Goal: Use online tool/utility: Utilize a website feature to perform a specific function

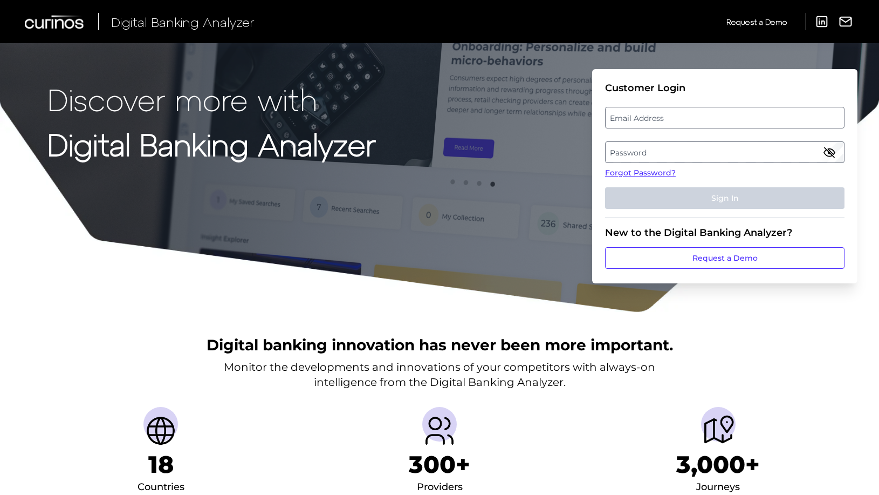
click at [630, 116] on label "Email Address" at bounding box center [725, 117] width 238 height 19
click at [630, 116] on input "email" at bounding box center [725, 118] width 240 height 22
type input "robert.breeds@nationwide.co.uk"
click at [626, 146] on label "Password" at bounding box center [725, 151] width 238 height 19
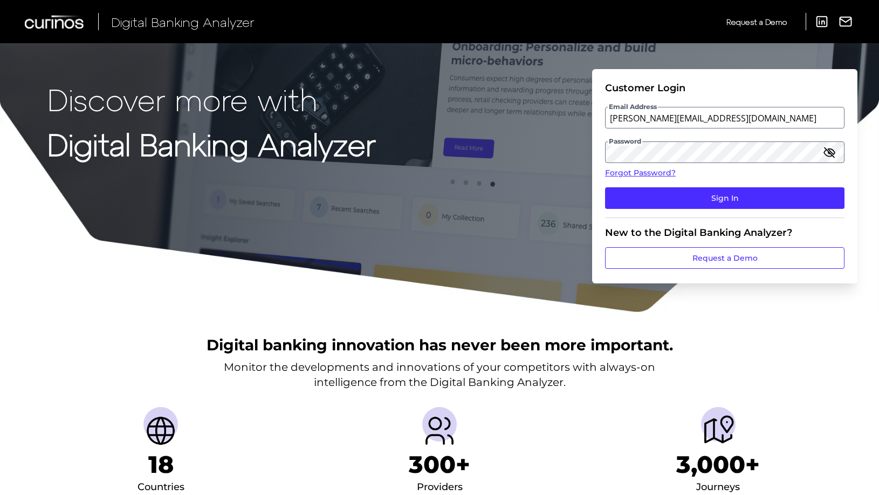
click at [831, 152] on icon "button" at bounding box center [829, 152] width 11 height 8
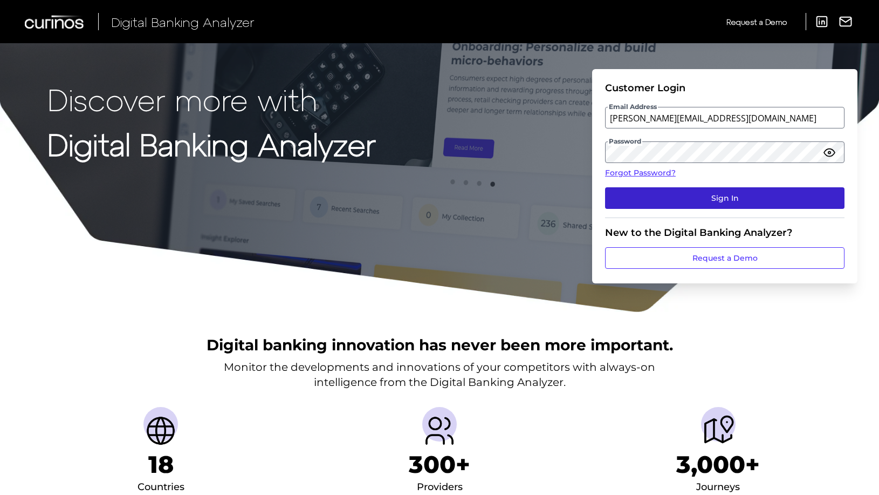
click at [763, 195] on button "Sign In" at bounding box center [725, 198] width 240 height 22
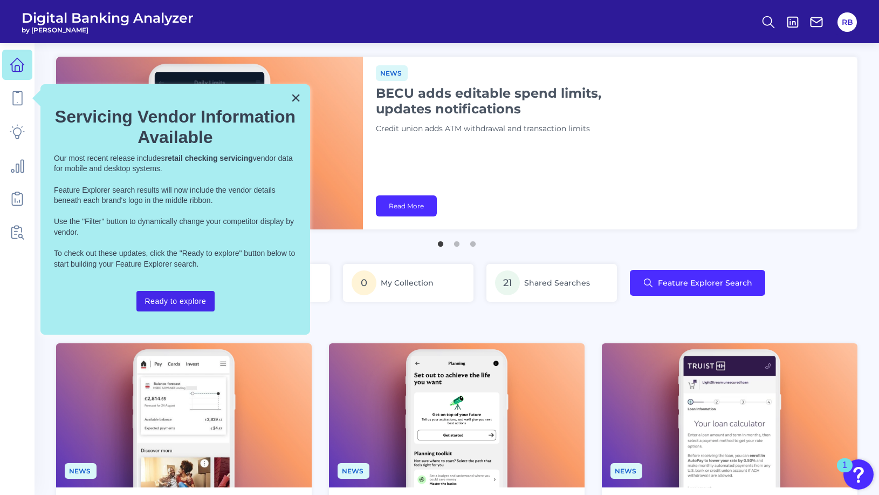
click at [180, 301] on button "Ready to explore" at bounding box center [176, 301] width 79 height 21
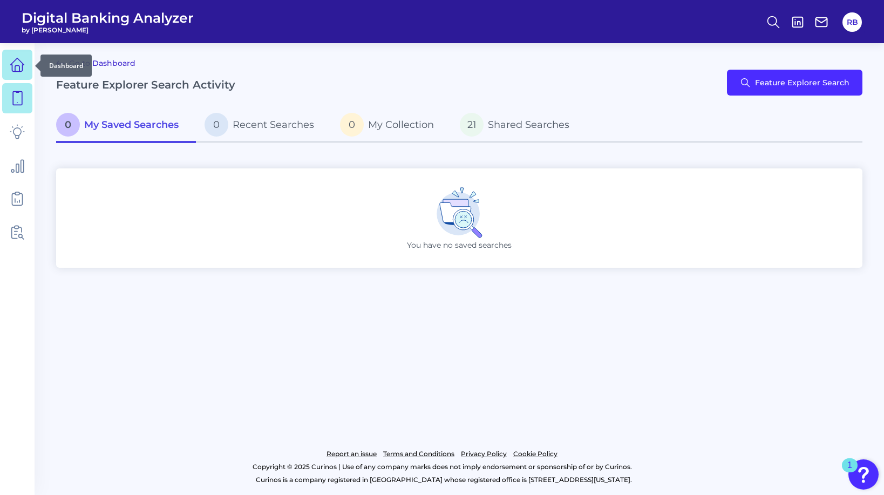
click at [20, 65] on icon at bounding box center [17, 64] width 15 height 15
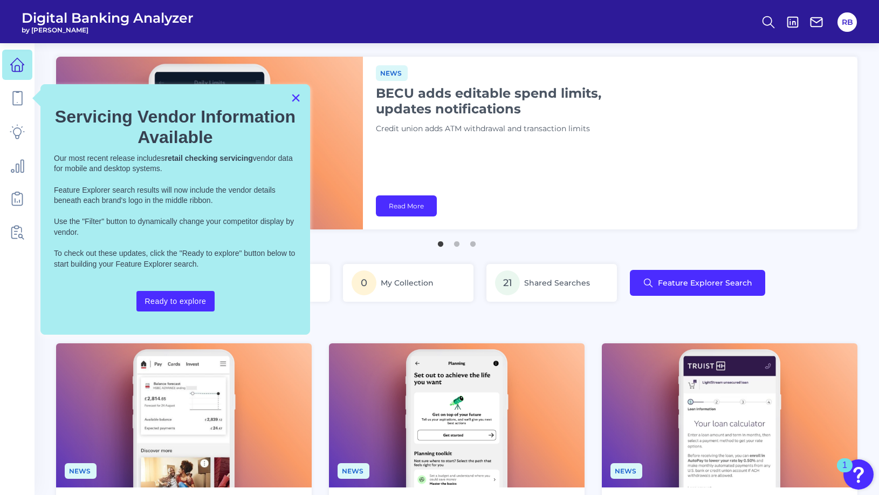
click at [295, 100] on button "×" at bounding box center [296, 97] width 10 height 17
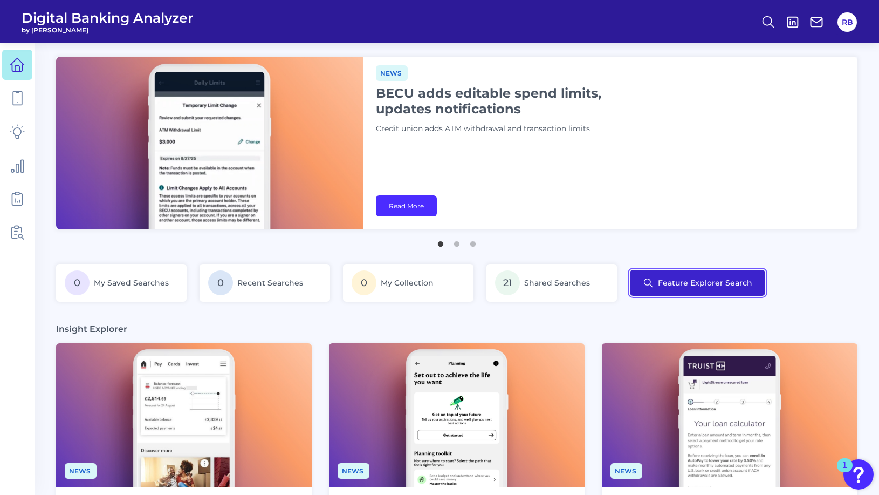
click at [657, 278] on button "Feature Explorer Search" at bounding box center [697, 283] width 135 height 26
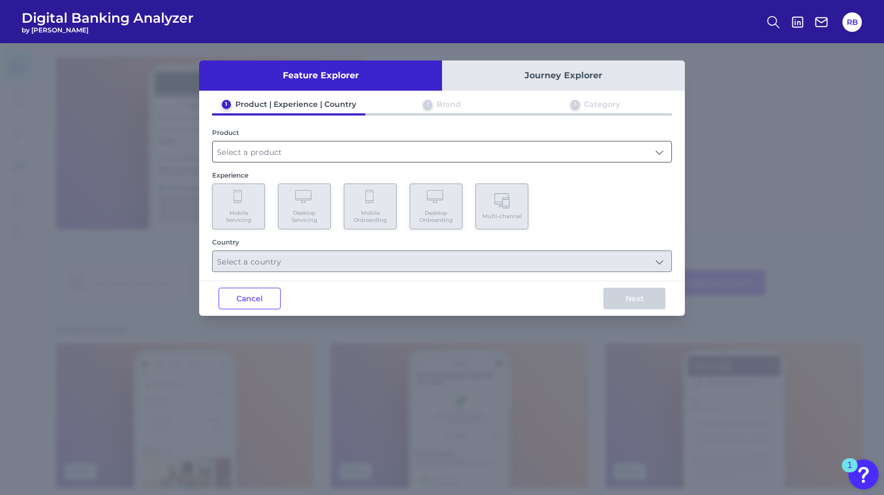
click at [312, 156] on input "text" at bounding box center [442, 151] width 459 height 21
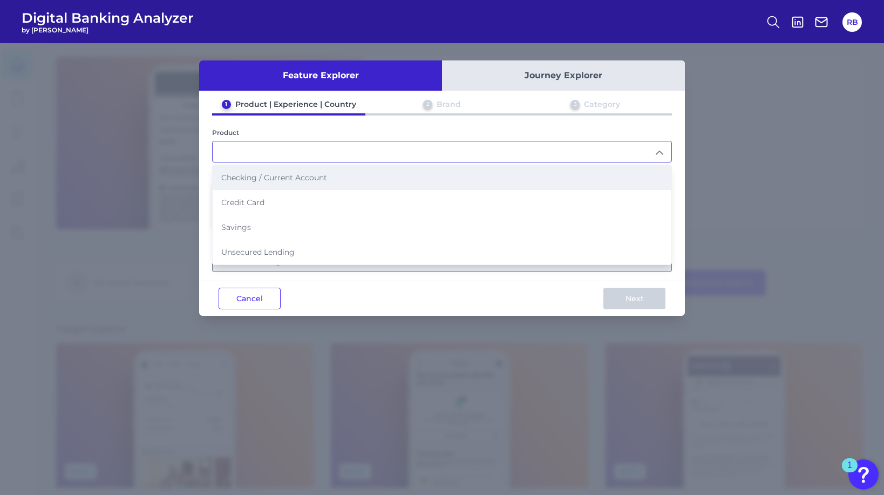
click at [293, 180] on span "Checking / Current Account" at bounding box center [274, 178] width 106 height 10
type input "Checking / Current Account"
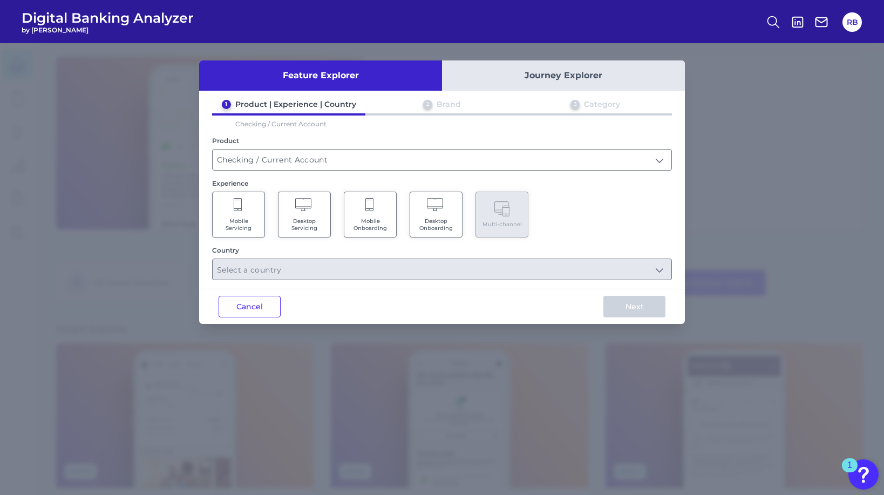
click at [298, 215] on Servicing "Desktop Servicing" at bounding box center [304, 215] width 53 height 46
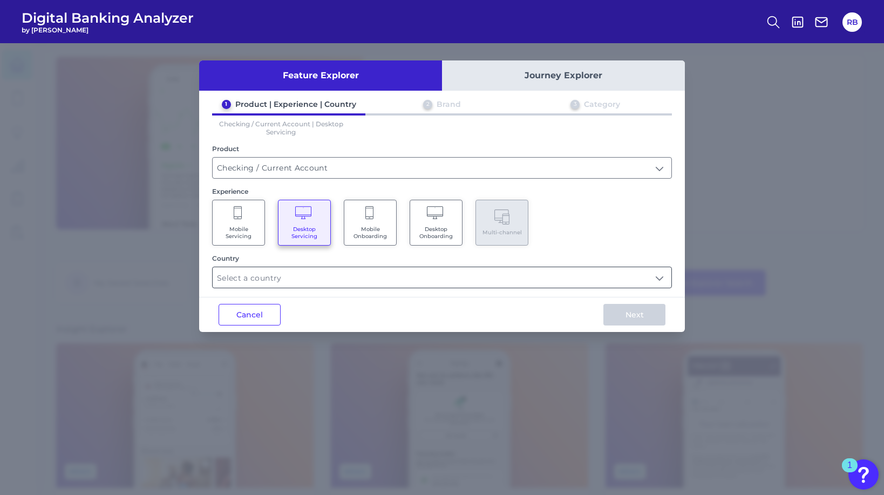
click at [424, 281] on input "text" at bounding box center [442, 277] width 459 height 21
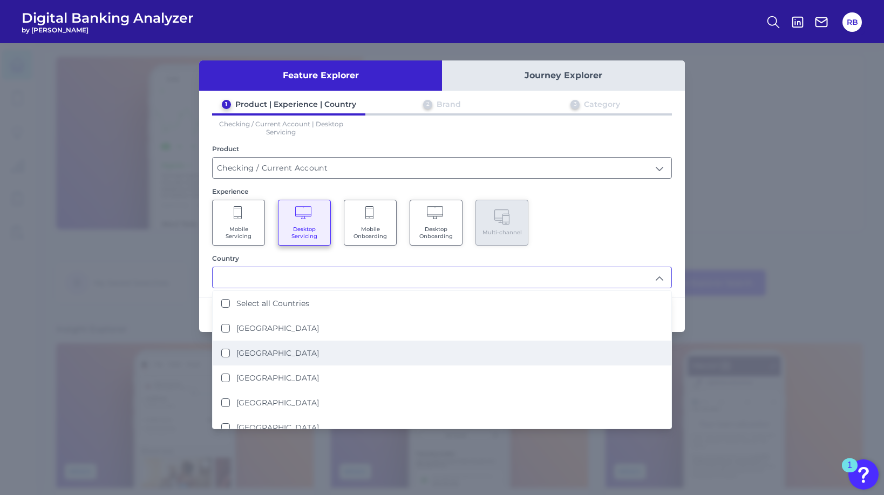
click at [293, 348] on label "[GEOGRAPHIC_DATA]" at bounding box center [277, 353] width 83 height 10
type input "[GEOGRAPHIC_DATA]"
click at [642, 251] on div "1 Product | Experience | Country 2 Brand 3 Category Checking / Current Account …" at bounding box center [442, 193] width 486 height 189
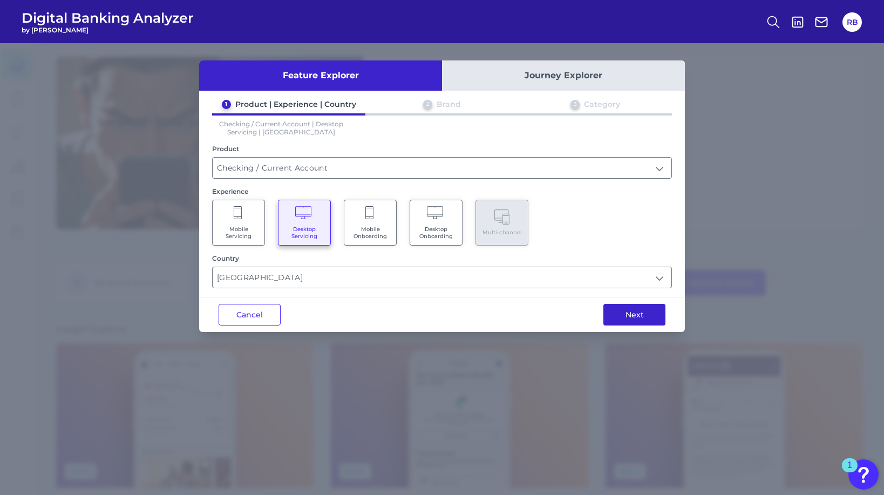
click at [628, 310] on button "Next" at bounding box center [634, 315] width 62 height 22
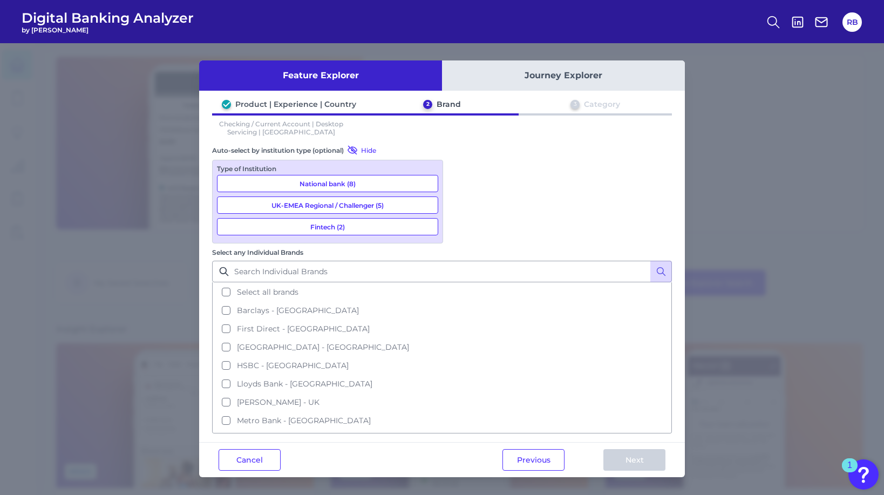
click at [357, 183] on button "National bank (8)" at bounding box center [327, 183] width 221 height 17
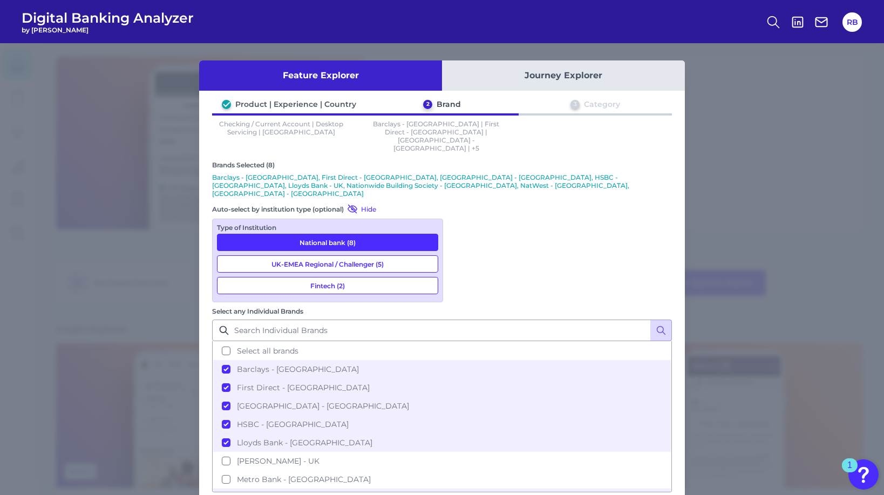
click at [345, 255] on button "UK-EMEA Regional / Challenger (5)" at bounding box center [327, 263] width 221 height 17
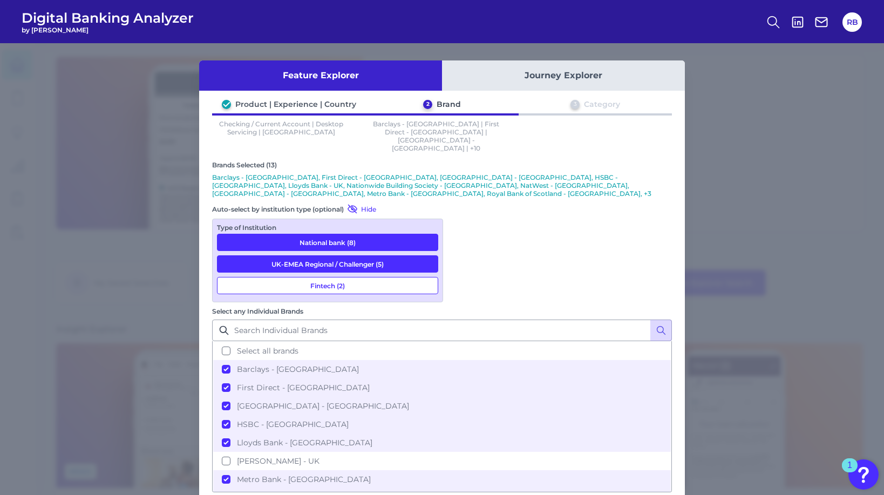
click at [349, 277] on button "Fintech (2)" at bounding box center [327, 285] width 221 height 17
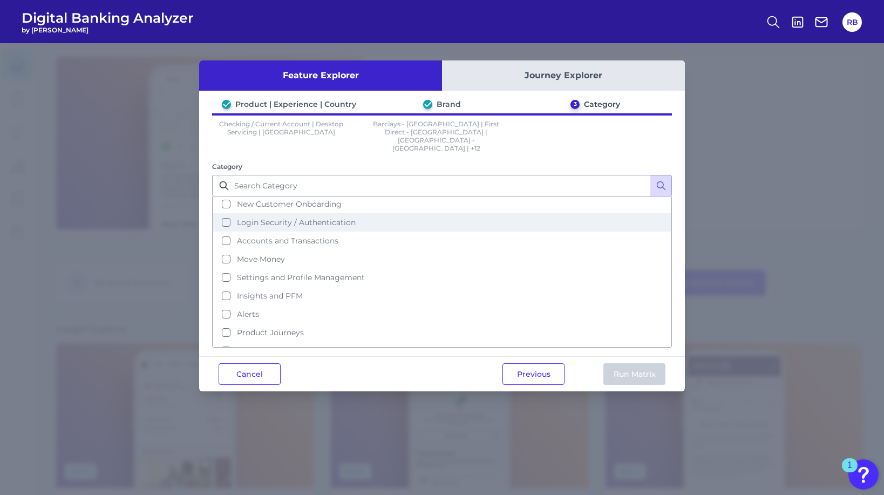
scroll to position [46, 0]
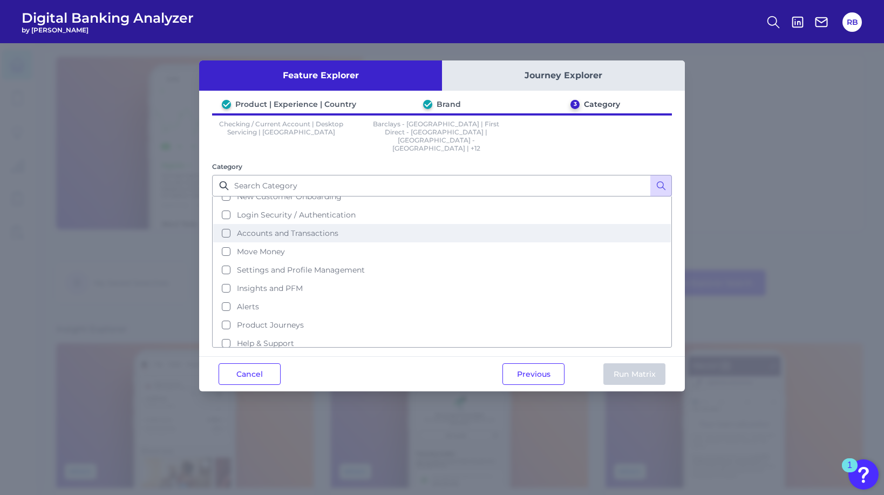
click at [227, 224] on button "Accounts and Transactions" at bounding box center [442, 233] width 458 height 18
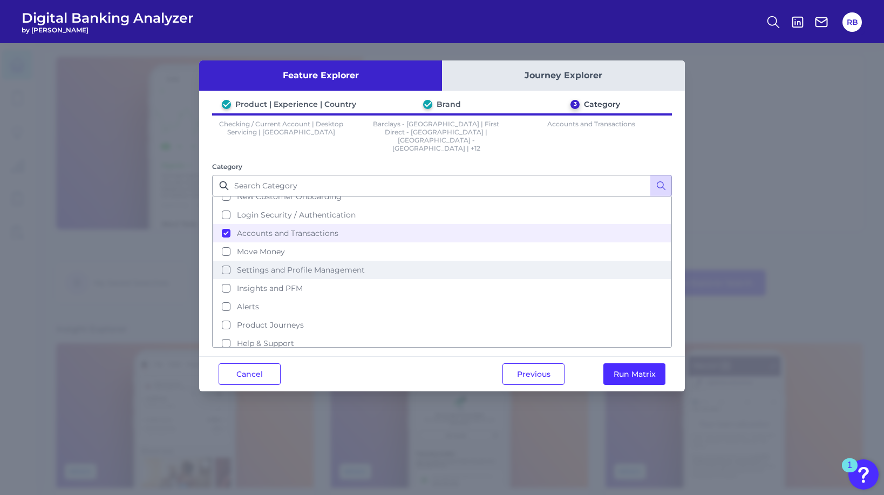
click at [225, 261] on button "Settings and Profile Management" at bounding box center [442, 270] width 458 height 18
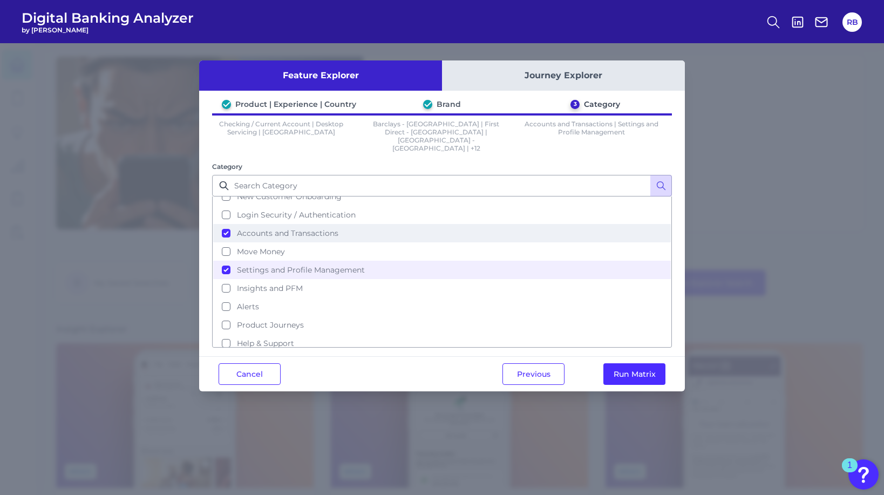
click at [226, 224] on button "Accounts and Transactions" at bounding box center [442, 233] width 458 height 18
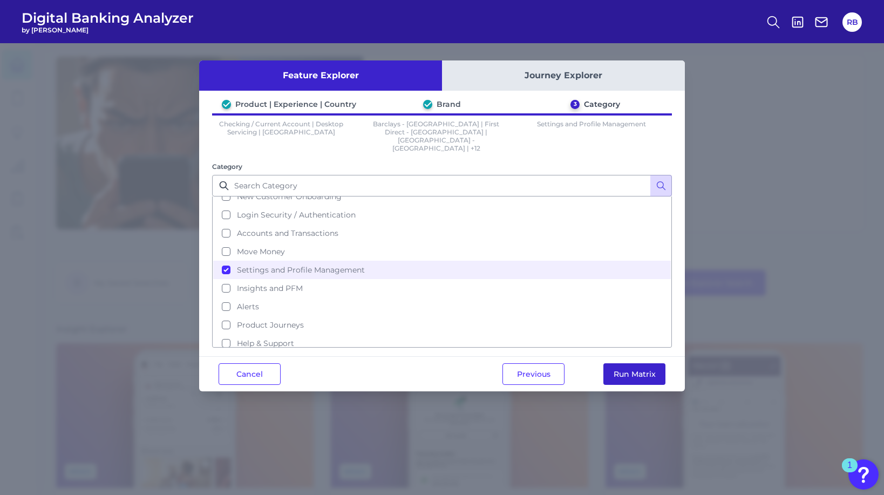
click at [632, 363] on button "Run Matrix" at bounding box center [634, 374] width 62 height 22
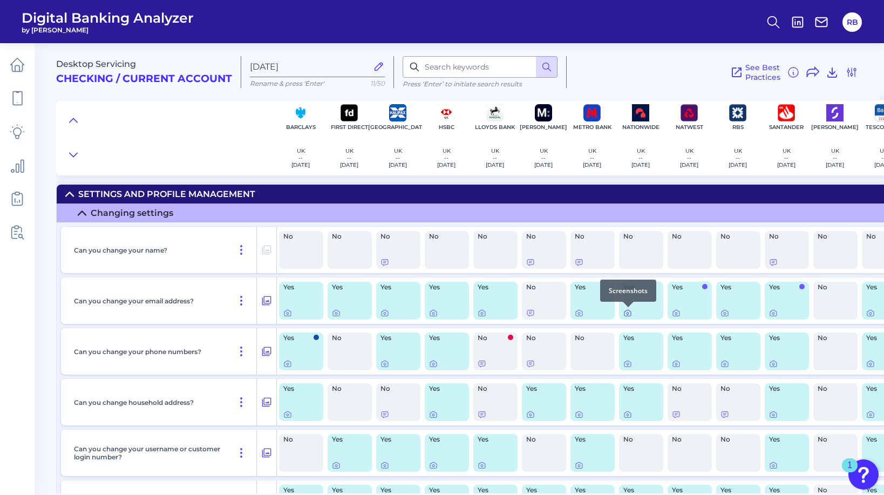
click at [628, 314] on icon at bounding box center [627, 313] width 2 height 2
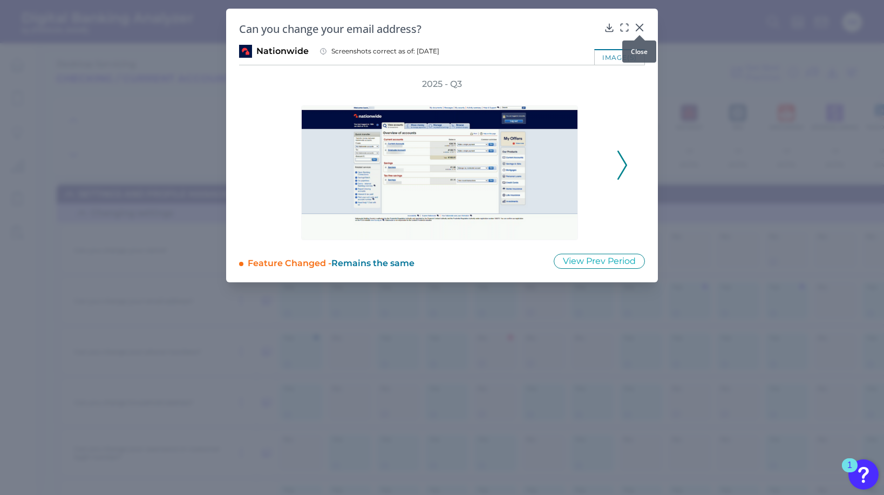
click at [638, 25] on icon at bounding box center [639, 27] width 11 height 11
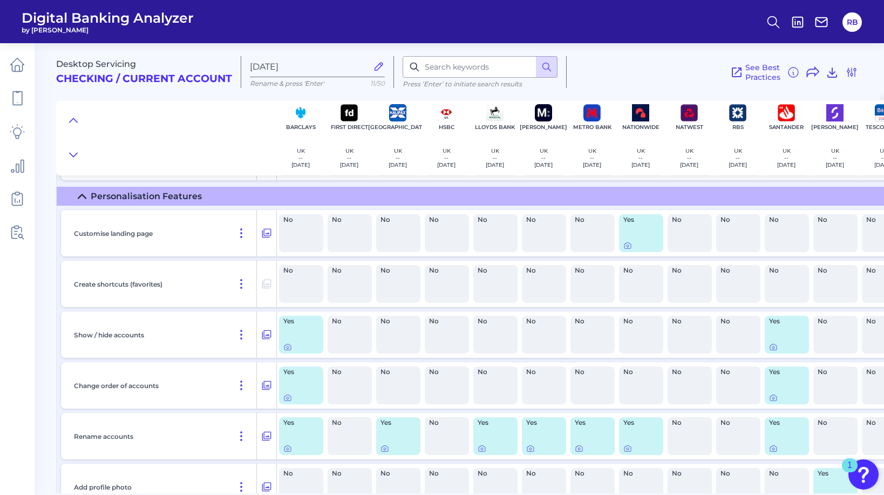
scroll to position [1437, 0]
click at [52, 286] on main "Desktop Servicing Checking / Current Account [DATE] Rename & press 'Enter' 11/5…" at bounding box center [442, 247] width 884 height 495
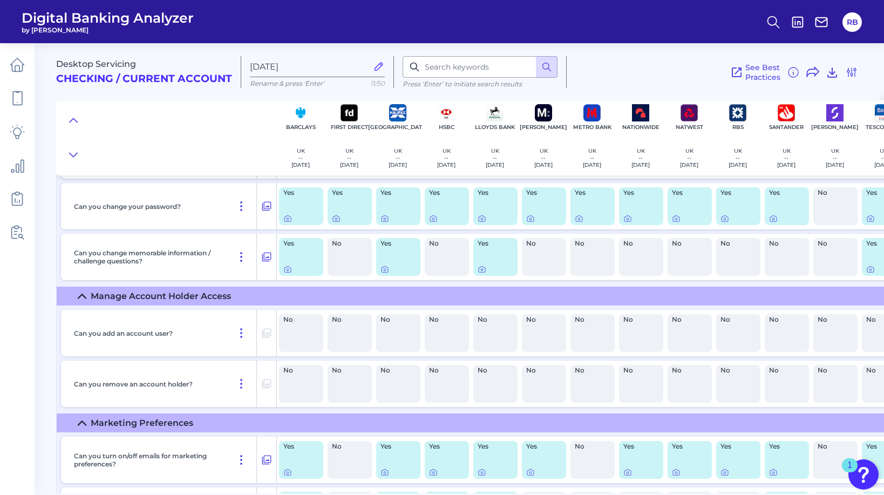
scroll to position [0, 0]
